Goal: Task Accomplishment & Management: Manage account settings

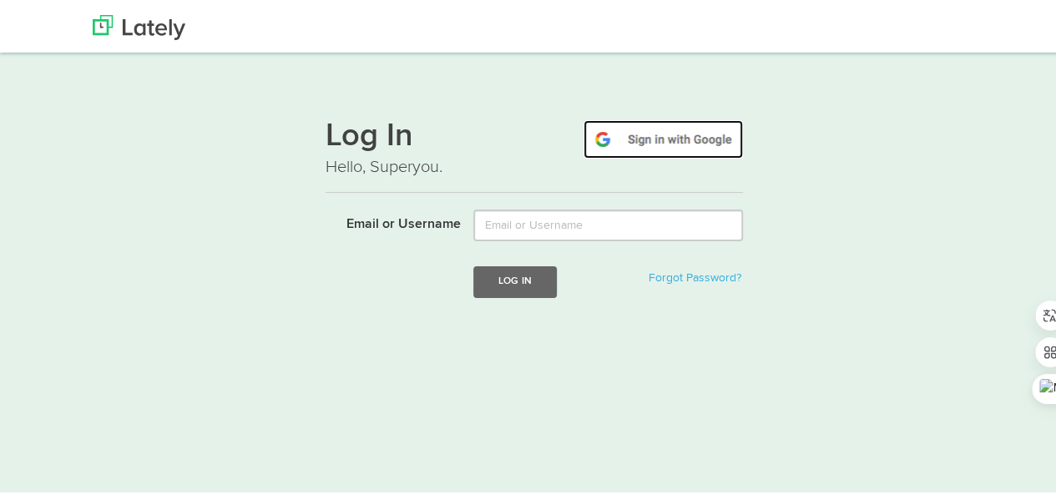
click at [641, 133] on img at bounding box center [663, 137] width 159 height 38
click at [700, 138] on img at bounding box center [663, 137] width 159 height 38
click at [681, 138] on img at bounding box center [663, 137] width 159 height 38
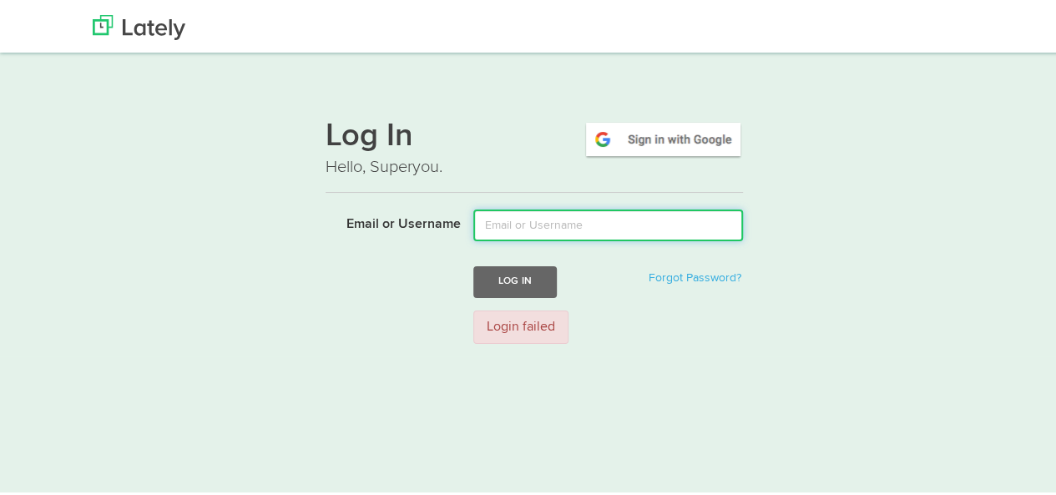
click at [610, 227] on input "Email or Username" at bounding box center [608, 223] width 270 height 32
type input "elite_poker888"
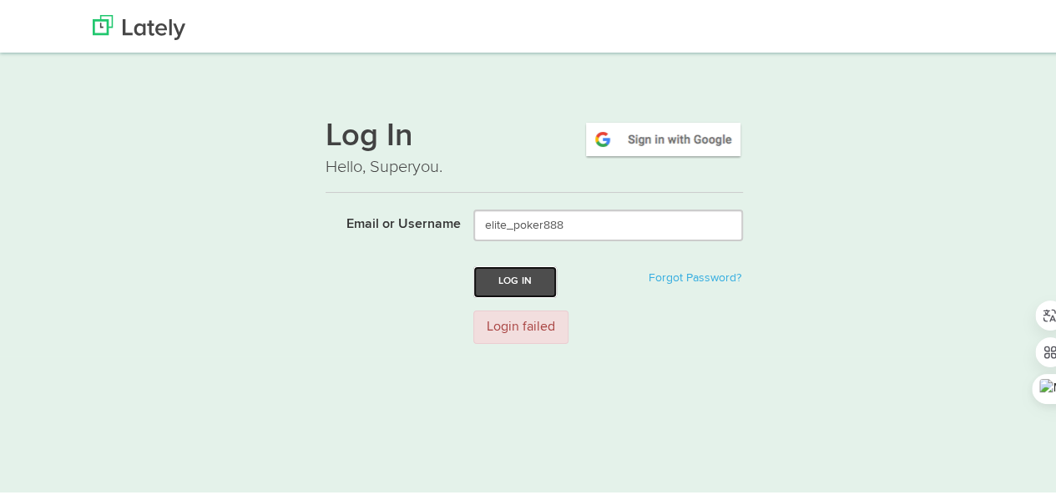
click at [492, 283] on button "Log In" at bounding box center [514, 279] width 83 height 31
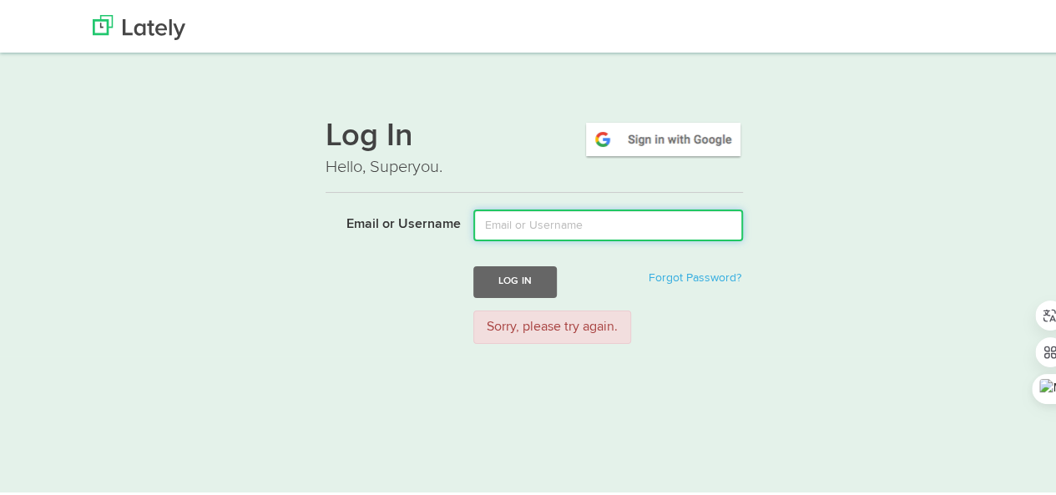
click at [632, 222] on input "Email or Username" at bounding box center [608, 223] width 270 height 32
click at [640, 230] on input "Email or Username" at bounding box center [608, 223] width 270 height 32
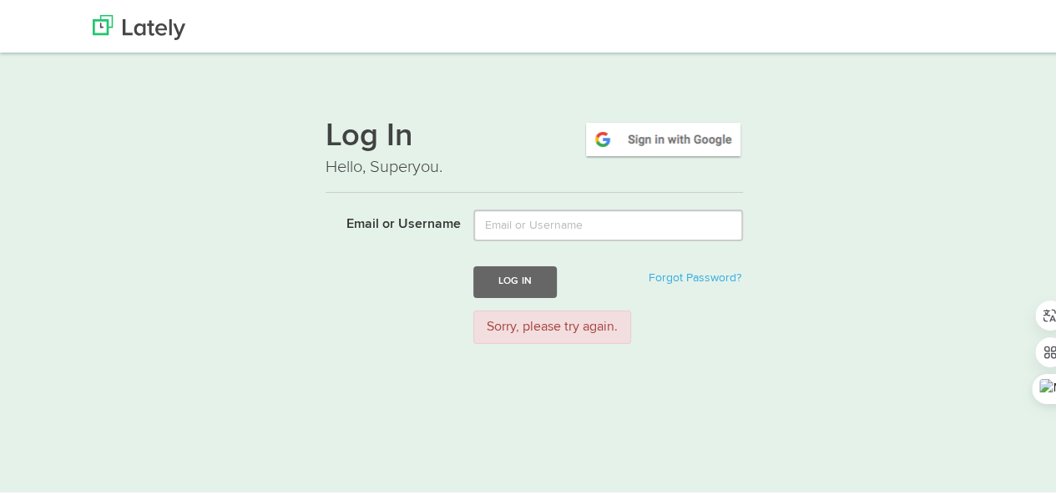
click at [822, 205] on div "Log In Hello, Superyou. Email or Username Log In Forgot Password? Sorry, please…" at bounding box center [534, 227] width 927 height 253
click at [682, 142] on img at bounding box center [663, 137] width 159 height 38
type input "Landy91118"
click at [530, 278] on button "Log In" at bounding box center [514, 279] width 83 height 31
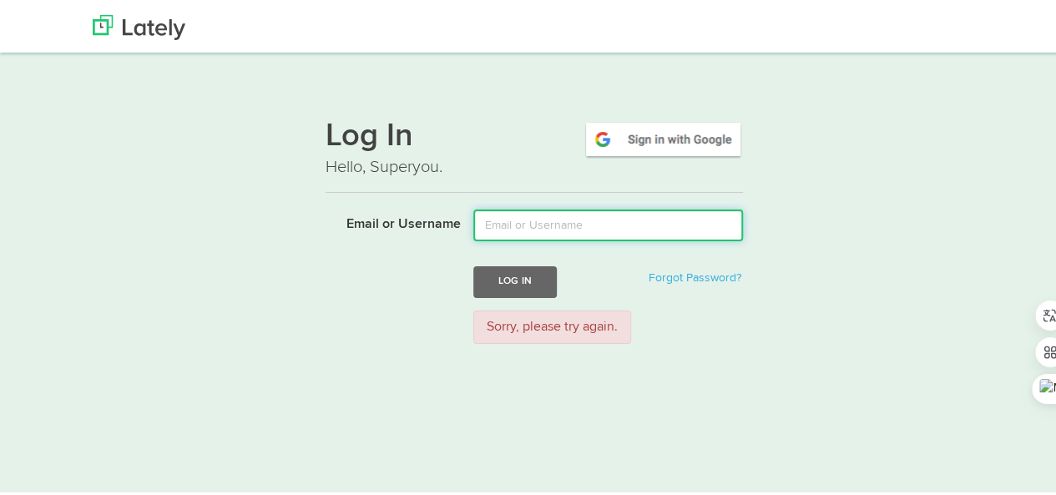
click at [584, 231] on input "Email or Username" at bounding box center [608, 223] width 270 height 32
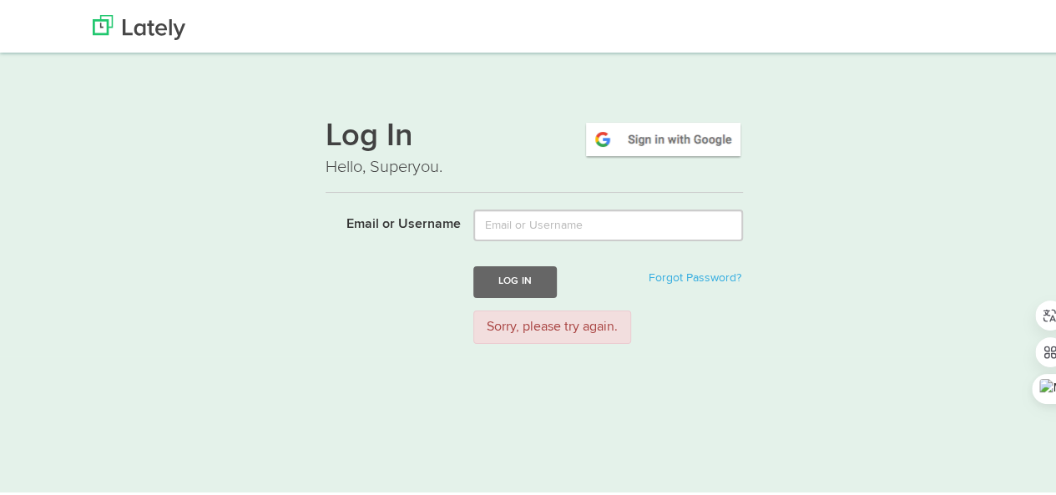
click at [242, 245] on div "Log In Hello, Superyou. Email or Username Log In Forgot Password? Sorry, please…" at bounding box center [534, 227] width 927 height 253
click at [159, 41] on link at bounding box center [139, 21] width 118 height 42
